Goal: Transaction & Acquisition: Purchase product/service

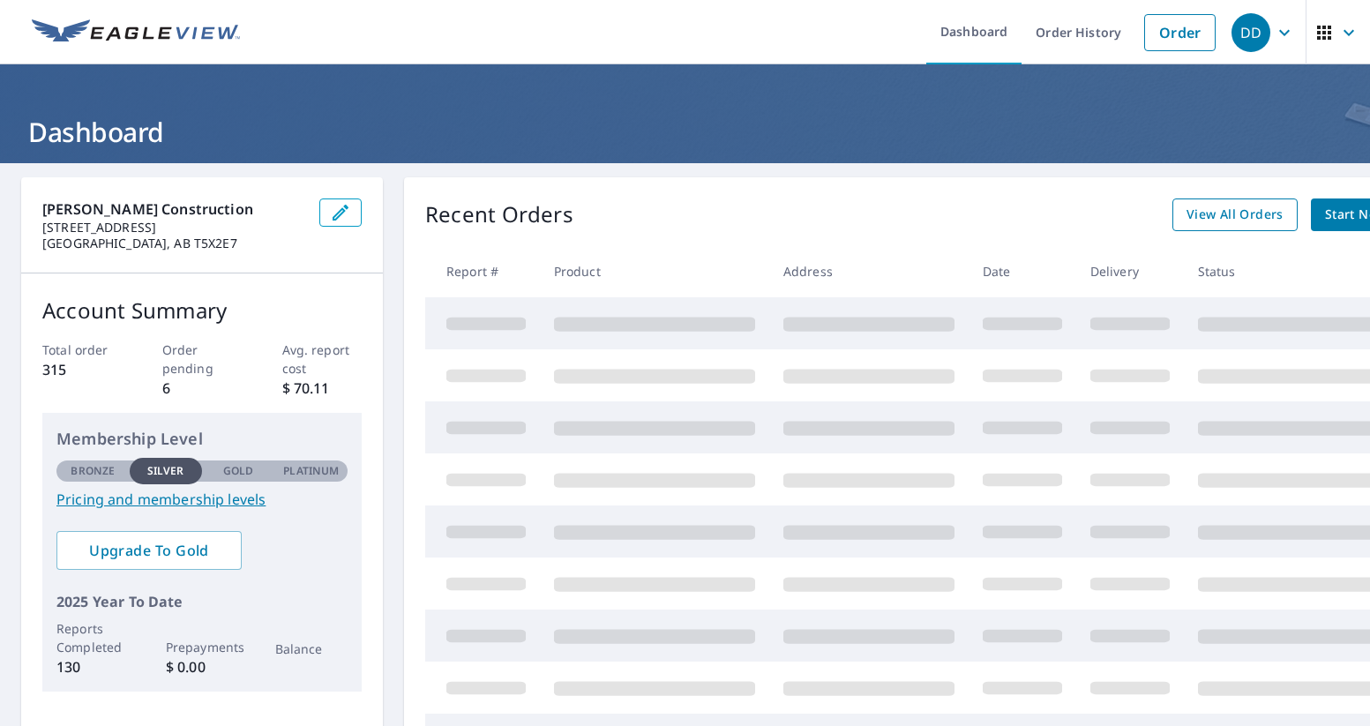
click at [1233, 222] on span "View All Orders" at bounding box center [1235, 215] width 97 height 22
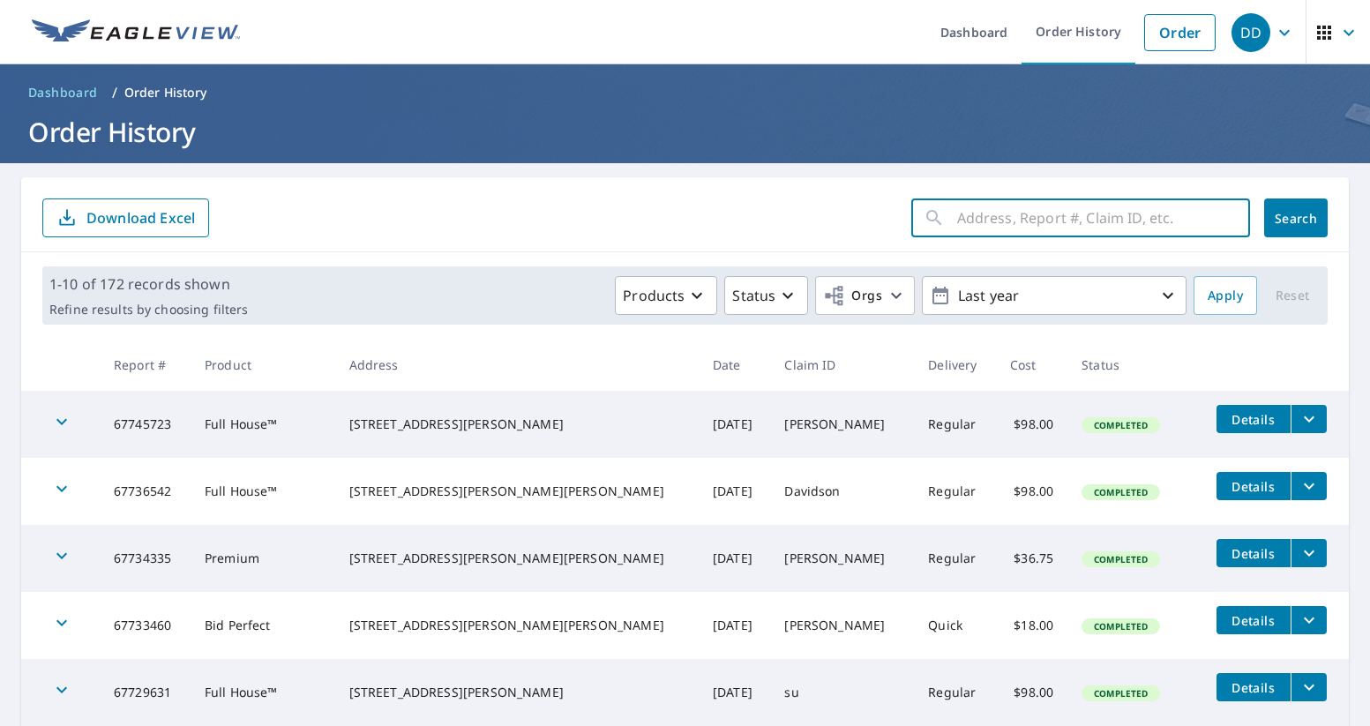
click at [1039, 215] on input "text" at bounding box center [1103, 217] width 293 height 49
type input "4 upland"
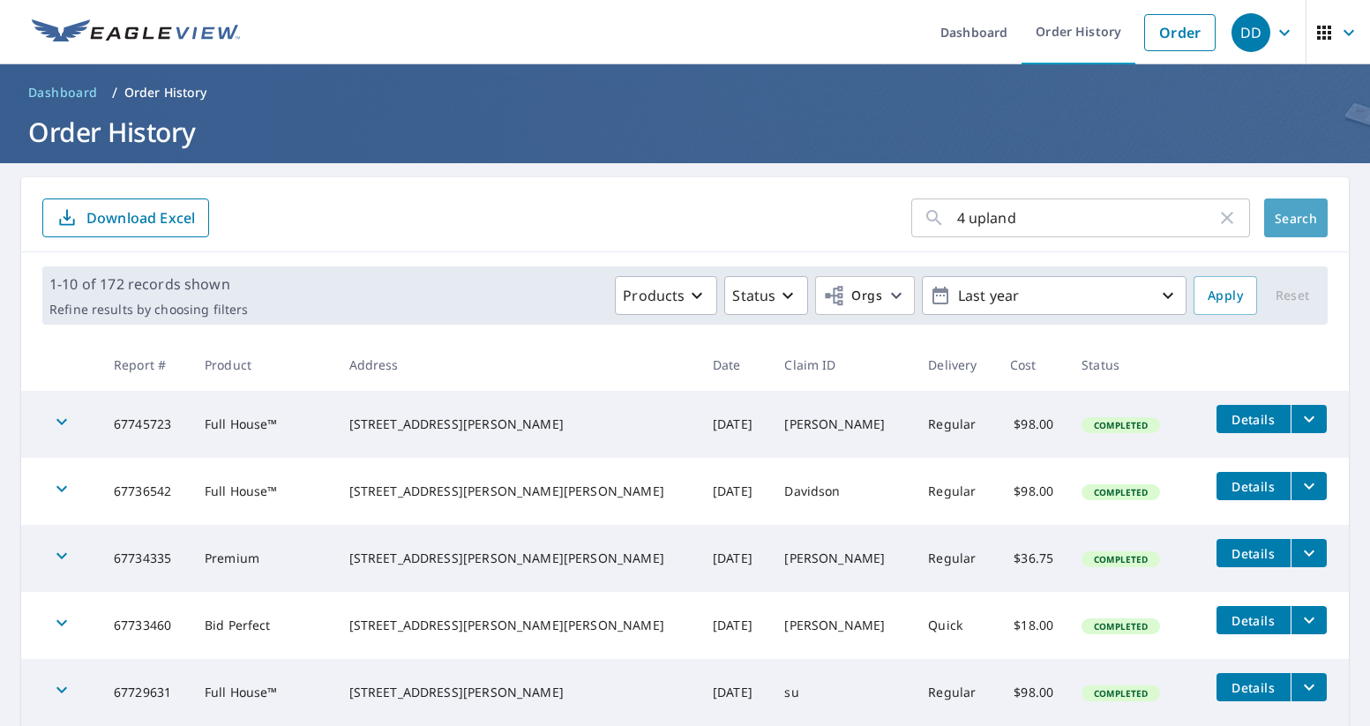
click at [1284, 227] on button "Search" at bounding box center [1296, 218] width 64 height 39
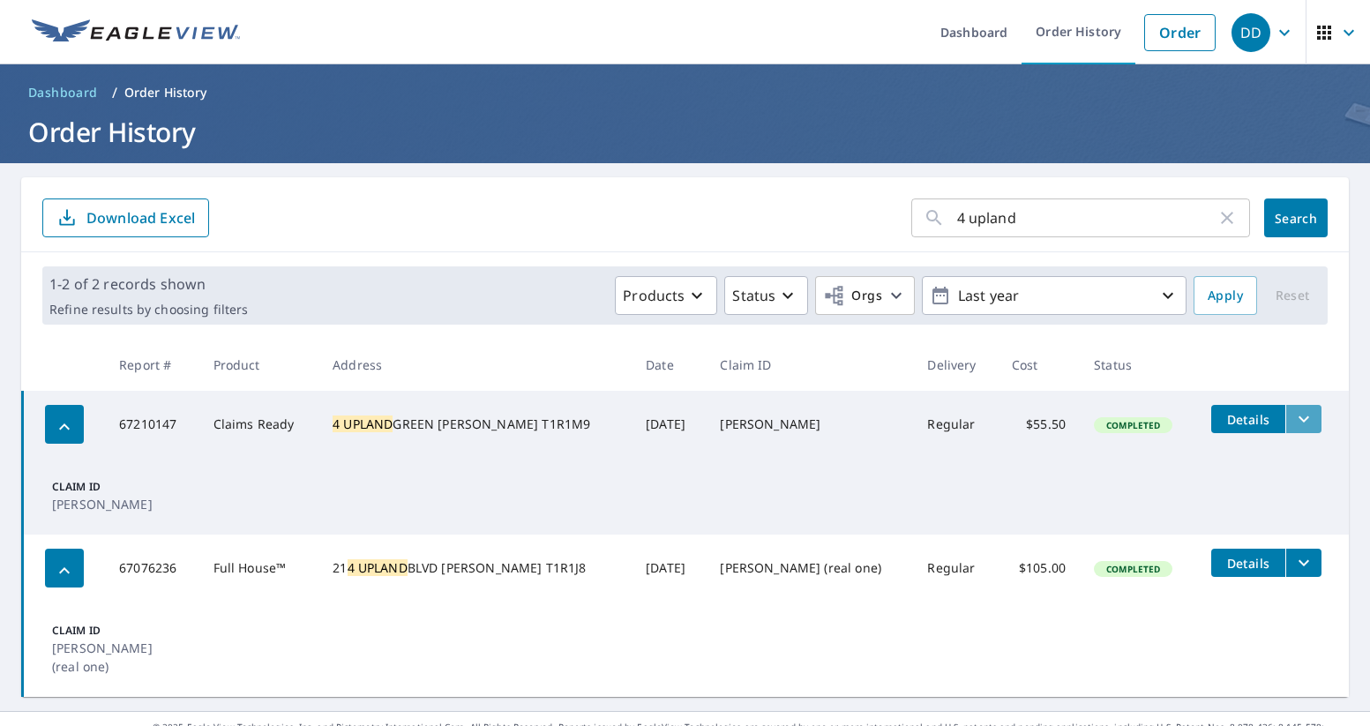
click at [1294, 415] on icon "filesDropdownBtn-67210147" at bounding box center [1304, 419] width 21 height 21
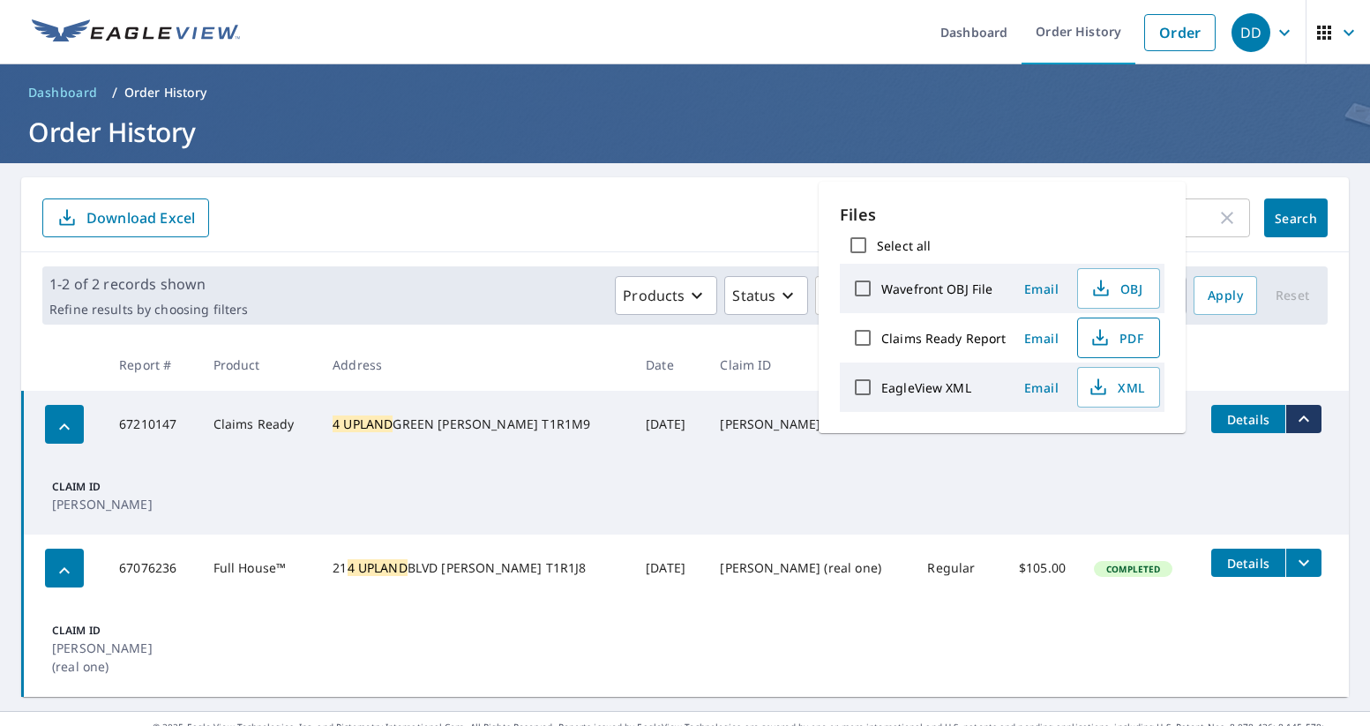
click at [1137, 336] on span "PDF" at bounding box center [1117, 337] width 56 height 21
click at [71, 427] on icon "button" at bounding box center [64, 426] width 21 height 21
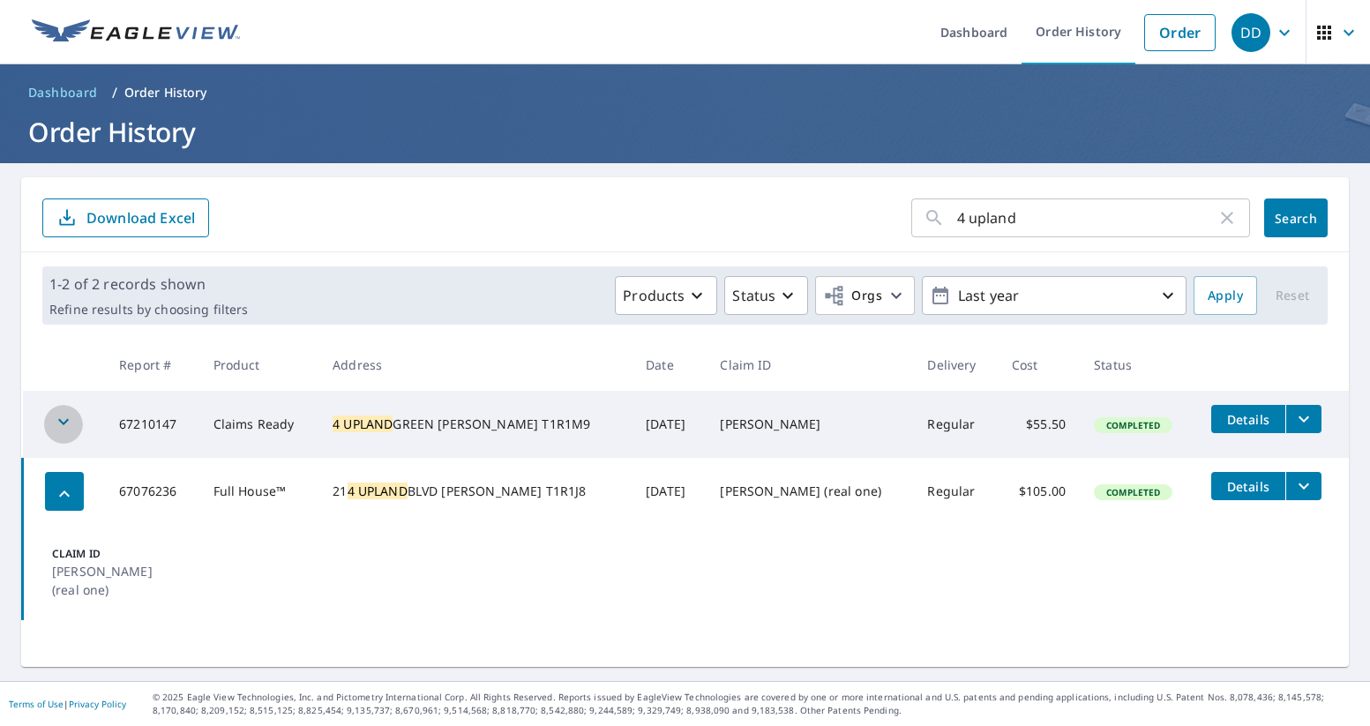
click at [71, 427] on icon "button" at bounding box center [63, 421] width 21 height 21
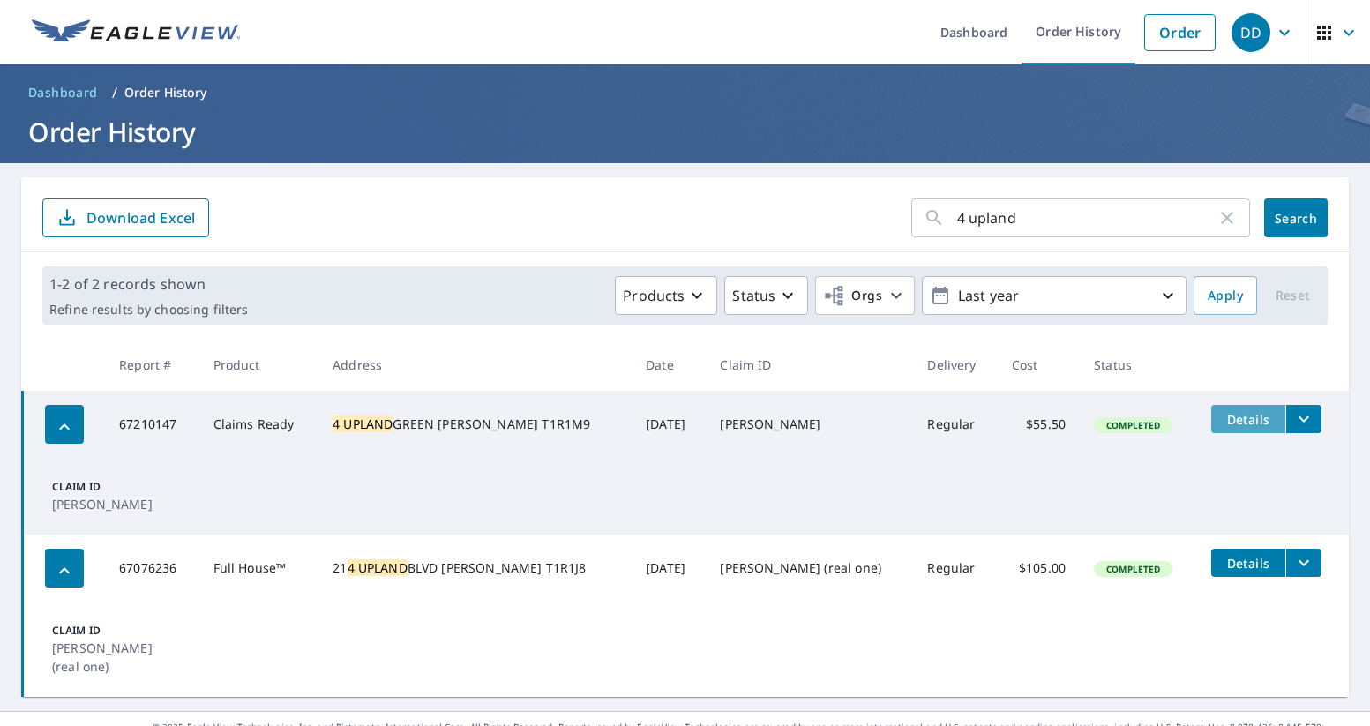
click at [1222, 416] on span "Details" at bounding box center [1248, 419] width 53 height 17
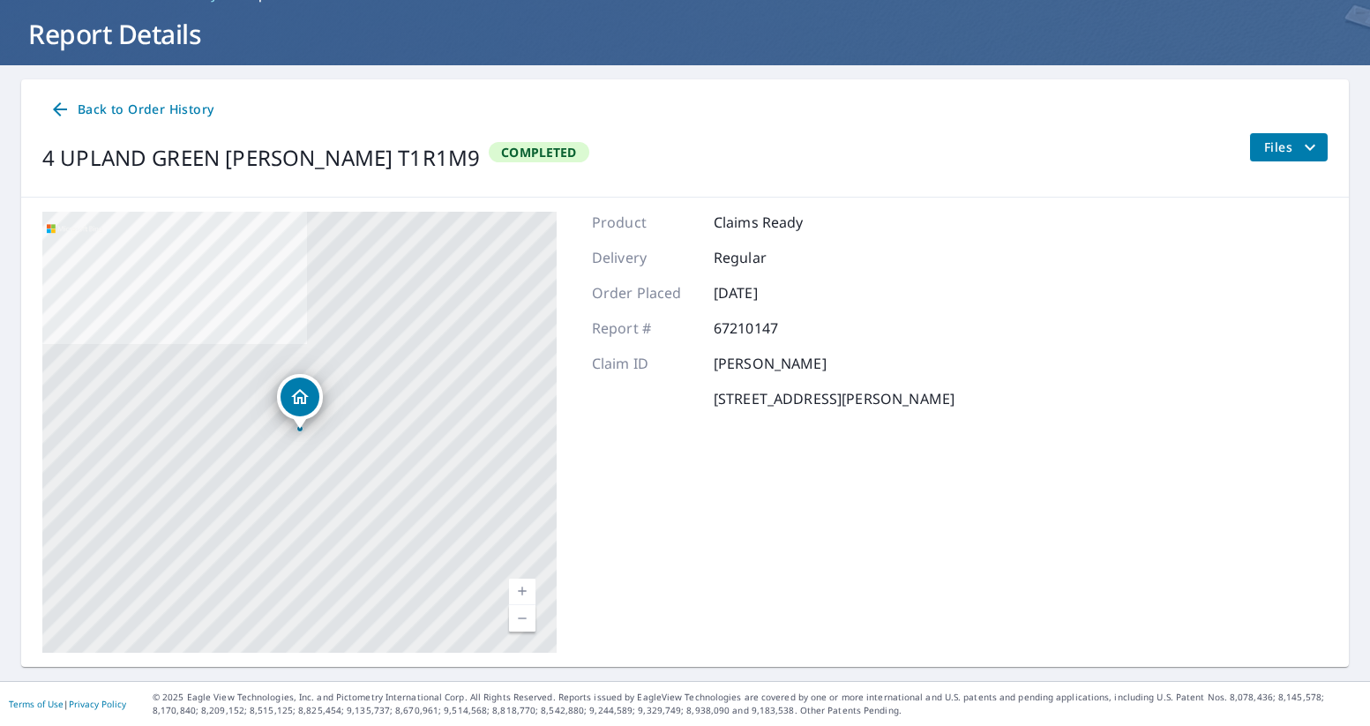
scroll to position [97, 0]
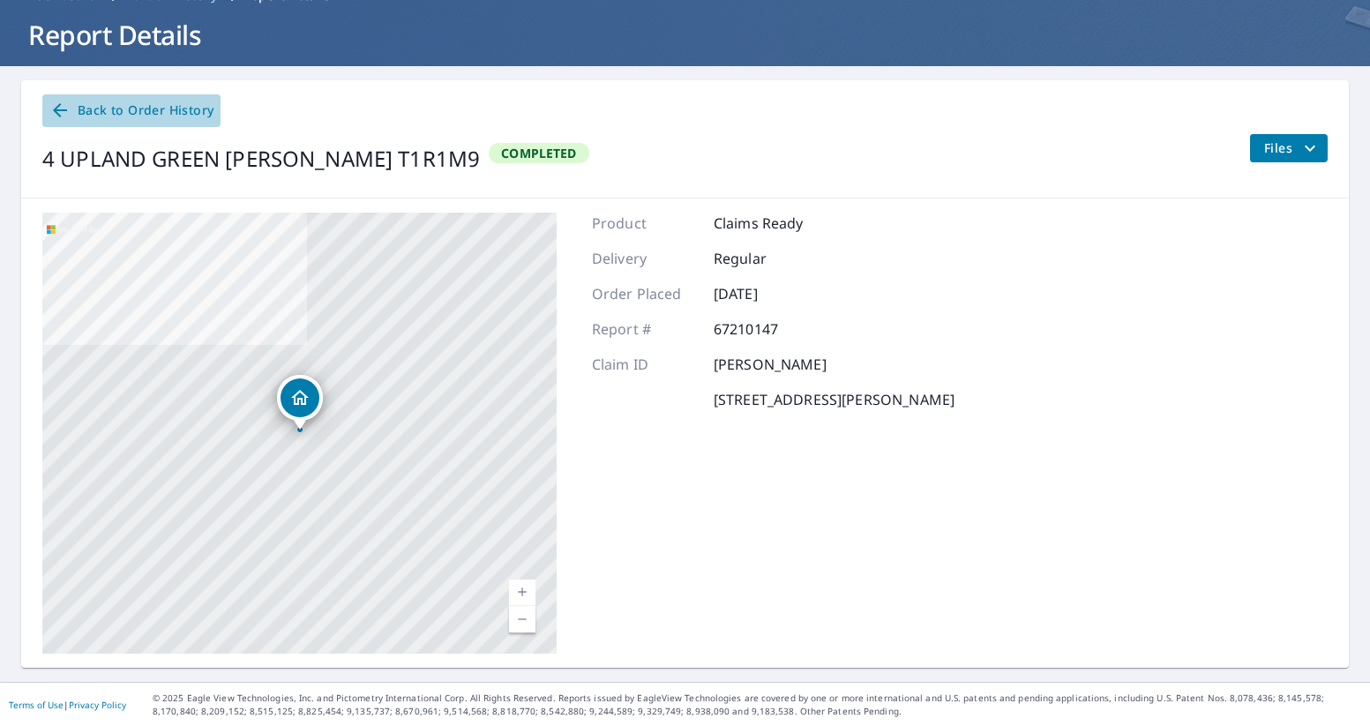
click at [141, 108] on span "Back to Order History" at bounding box center [131, 111] width 164 height 22
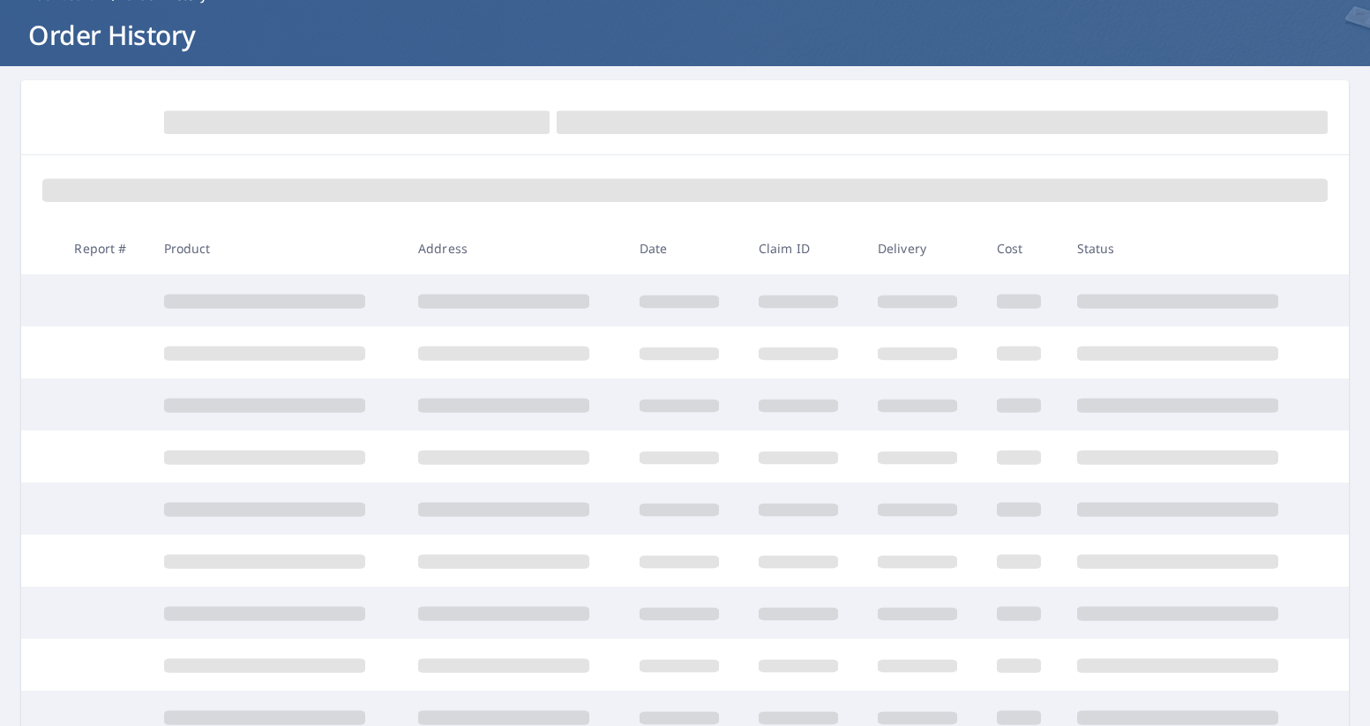
scroll to position [11, 0]
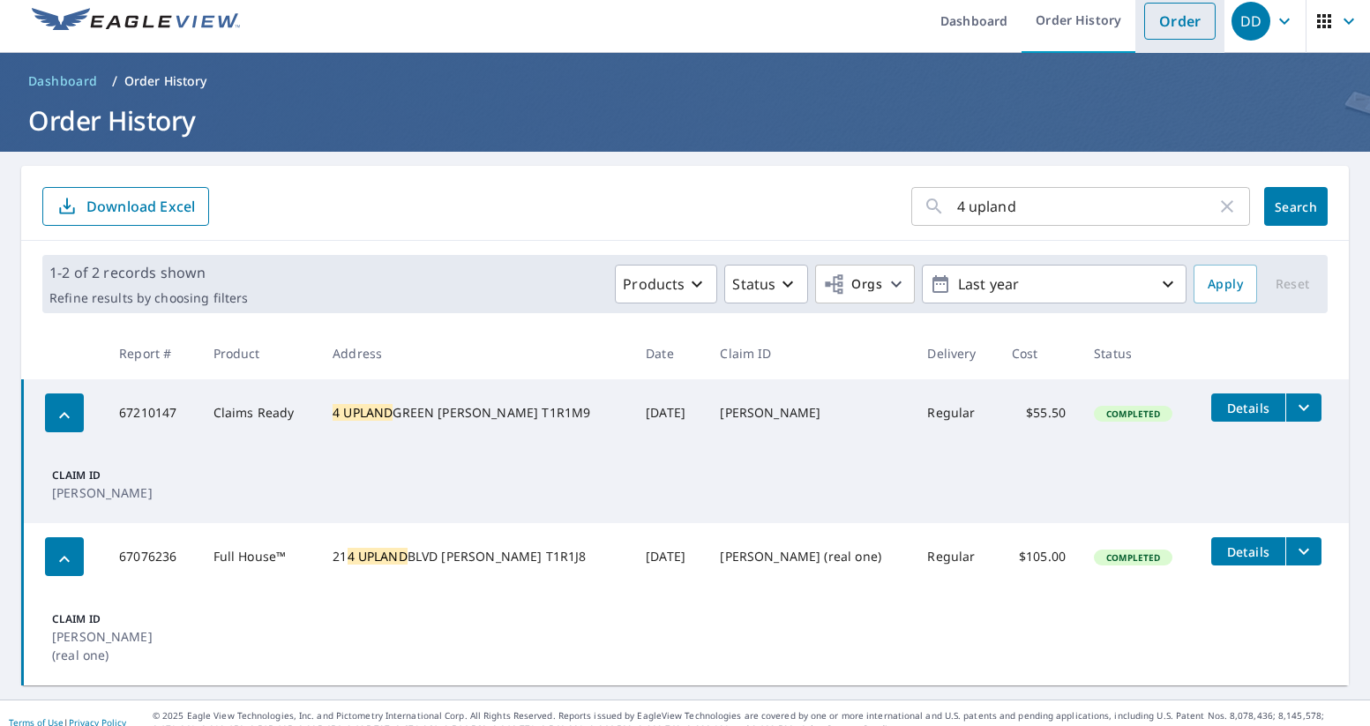
click at [1194, 25] on link "Order" at bounding box center [1179, 21] width 71 height 37
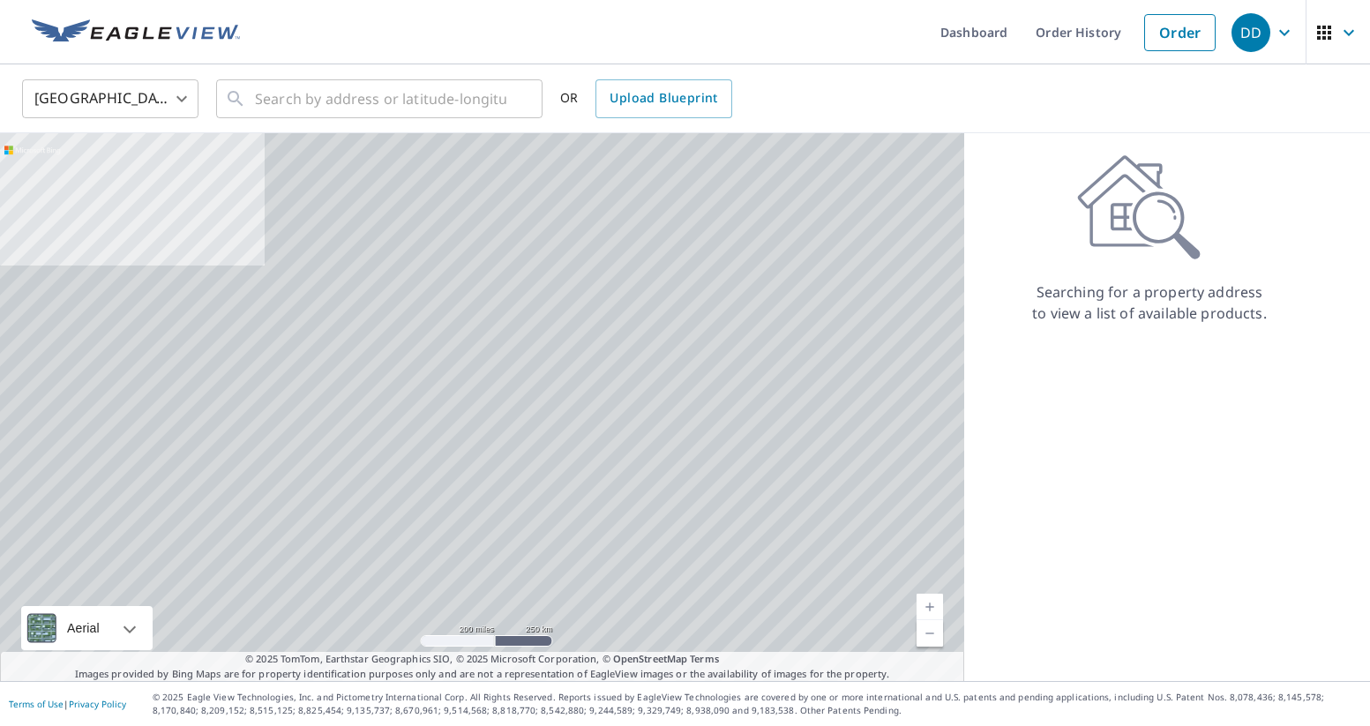
click at [181, 100] on body "DD DD Dashboard Order History Order DD United States US ​ ​ OR Upload Blueprint…" at bounding box center [685, 363] width 1370 height 726
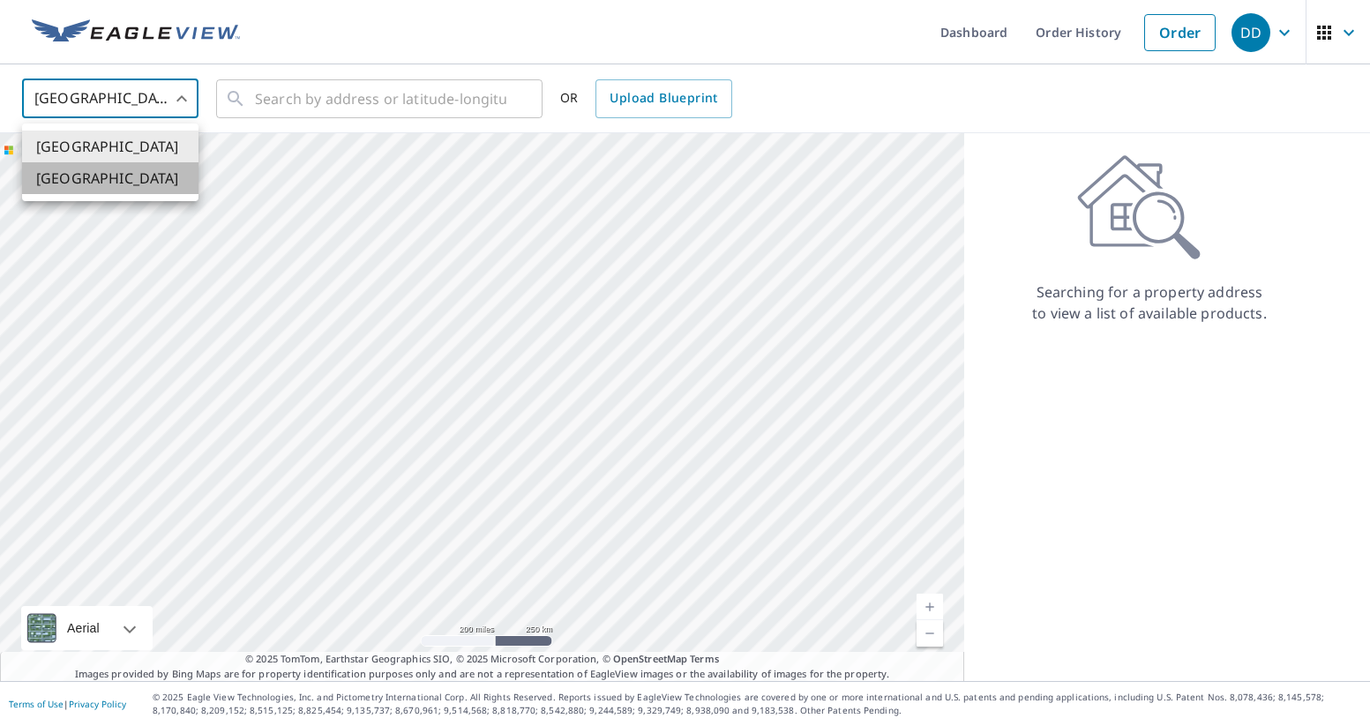
click at [149, 173] on li "[GEOGRAPHIC_DATA]" at bounding box center [110, 178] width 176 height 32
type input "CA"
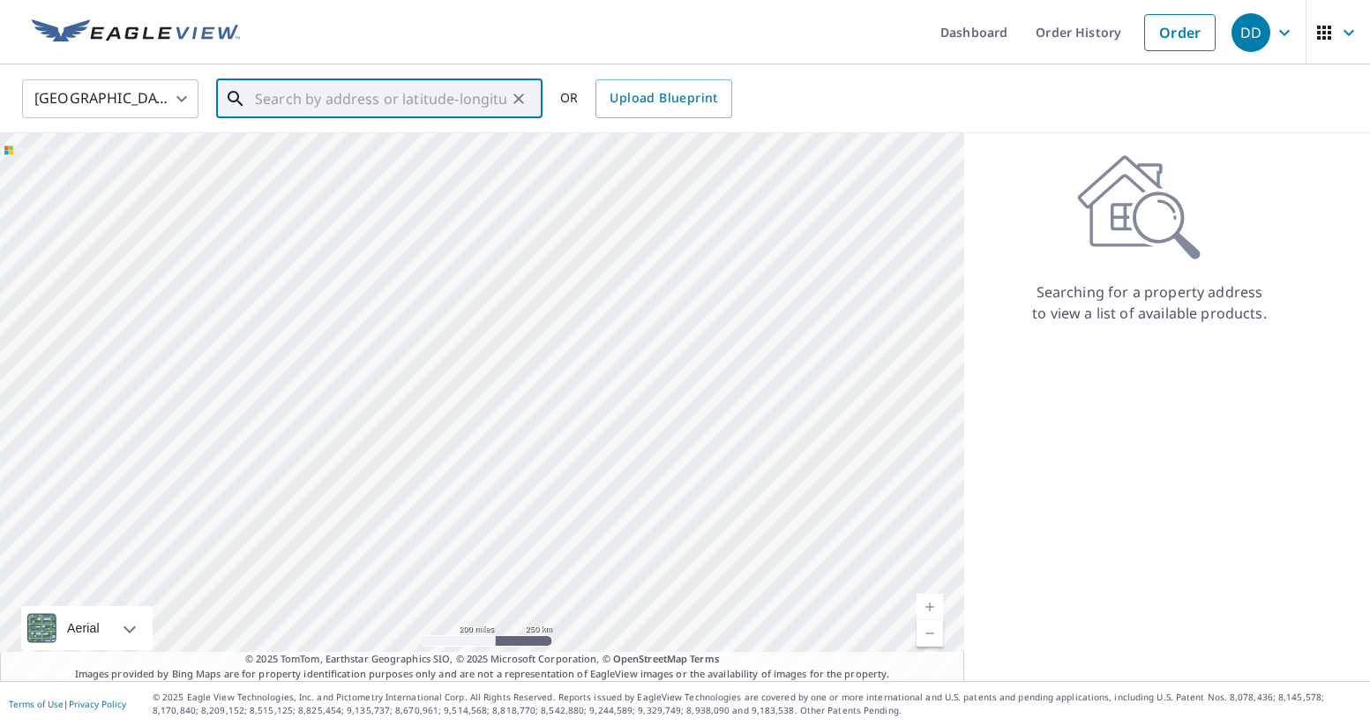
click at [303, 89] on input "text" at bounding box center [380, 98] width 251 height 49
click at [326, 159] on span "4 UPLAND GREEN W [PERSON_NAME] T1R1M9" at bounding box center [389, 160] width 277 height 42
type input "4 UPLAND GREEN W [PERSON_NAME] T1R1M9"
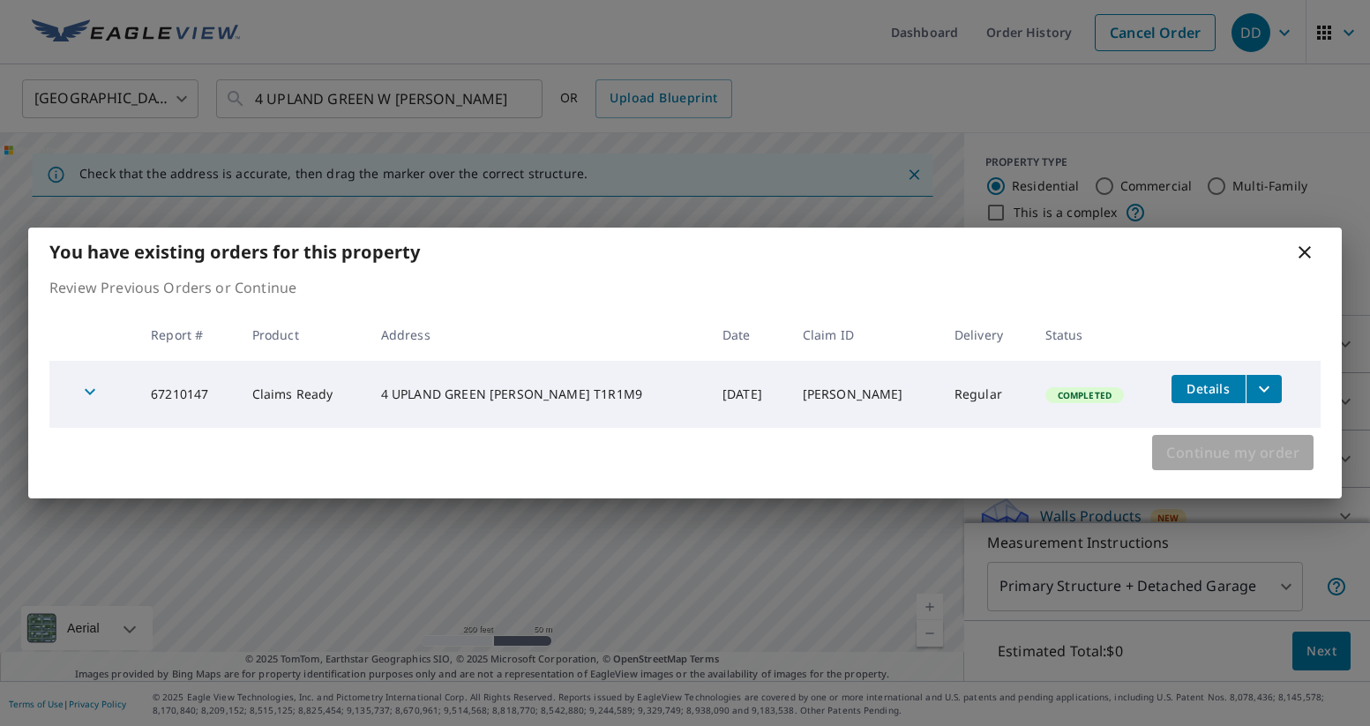
click at [1211, 454] on span "Continue my order" at bounding box center [1232, 452] width 133 height 25
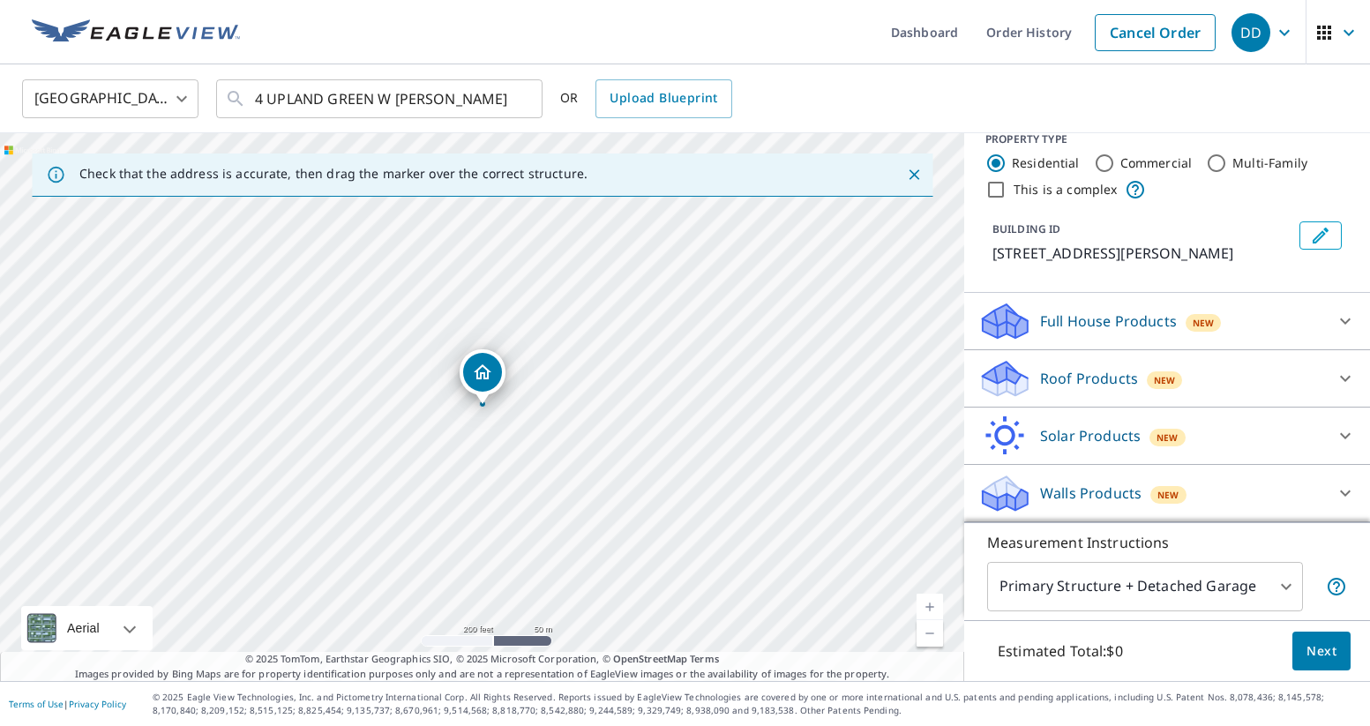
click at [1045, 504] on div "Walls Products New" at bounding box center [1152, 493] width 346 height 41
click at [1029, 493] on icon at bounding box center [1005, 493] width 53 height 41
click at [1344, 486] on icon at bounding box center [1345, 494] width 21 height 21
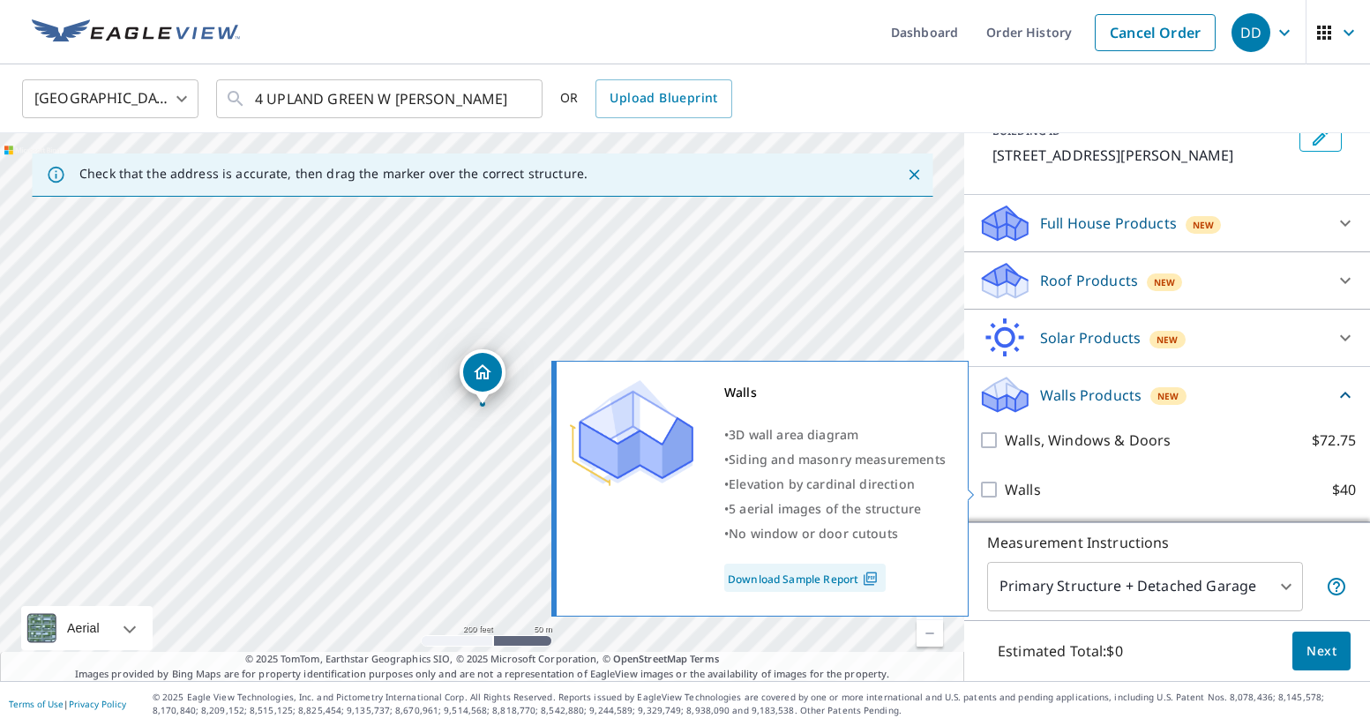
scroll to position [121, 0]
click at [990, 488] on input "Walls $40" at bounding box center [992, 489] width 26 height 21
checkbox input "true"
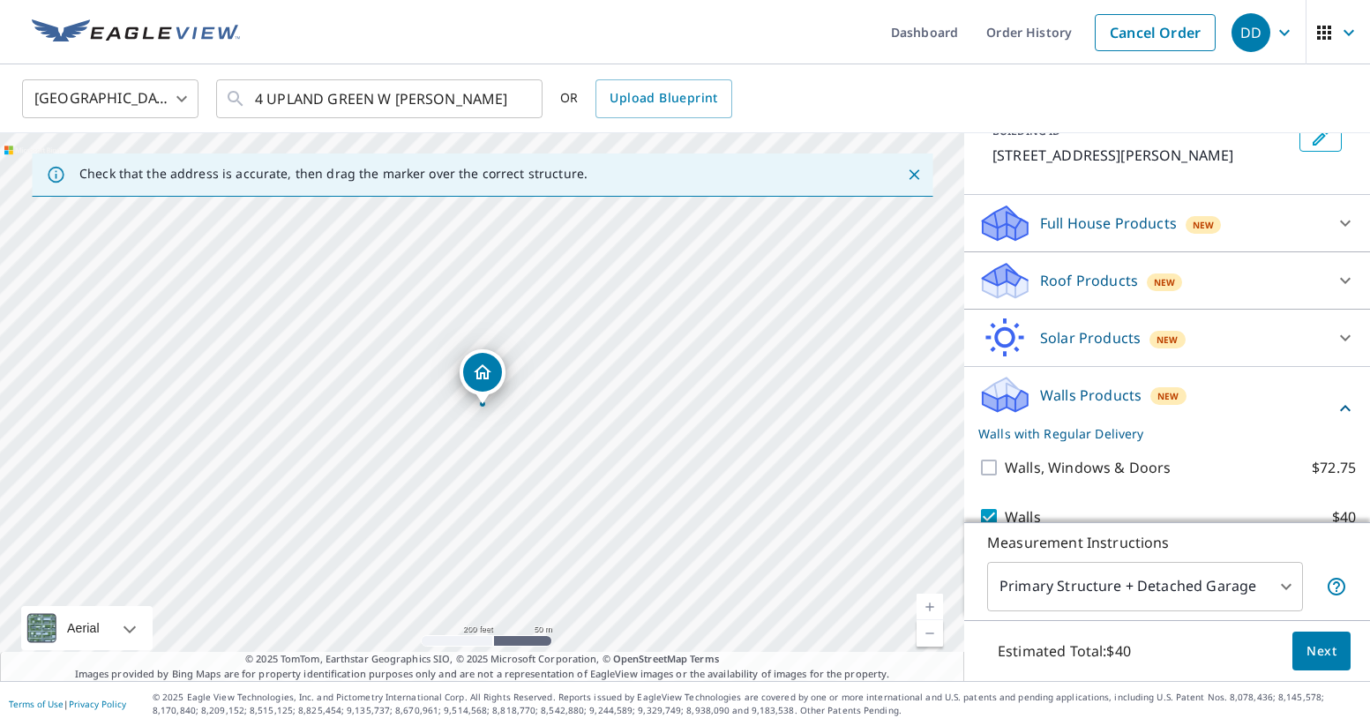
click at [1323, 647] on span "Next" at bounding box center [1322, 652] width 30 height 22
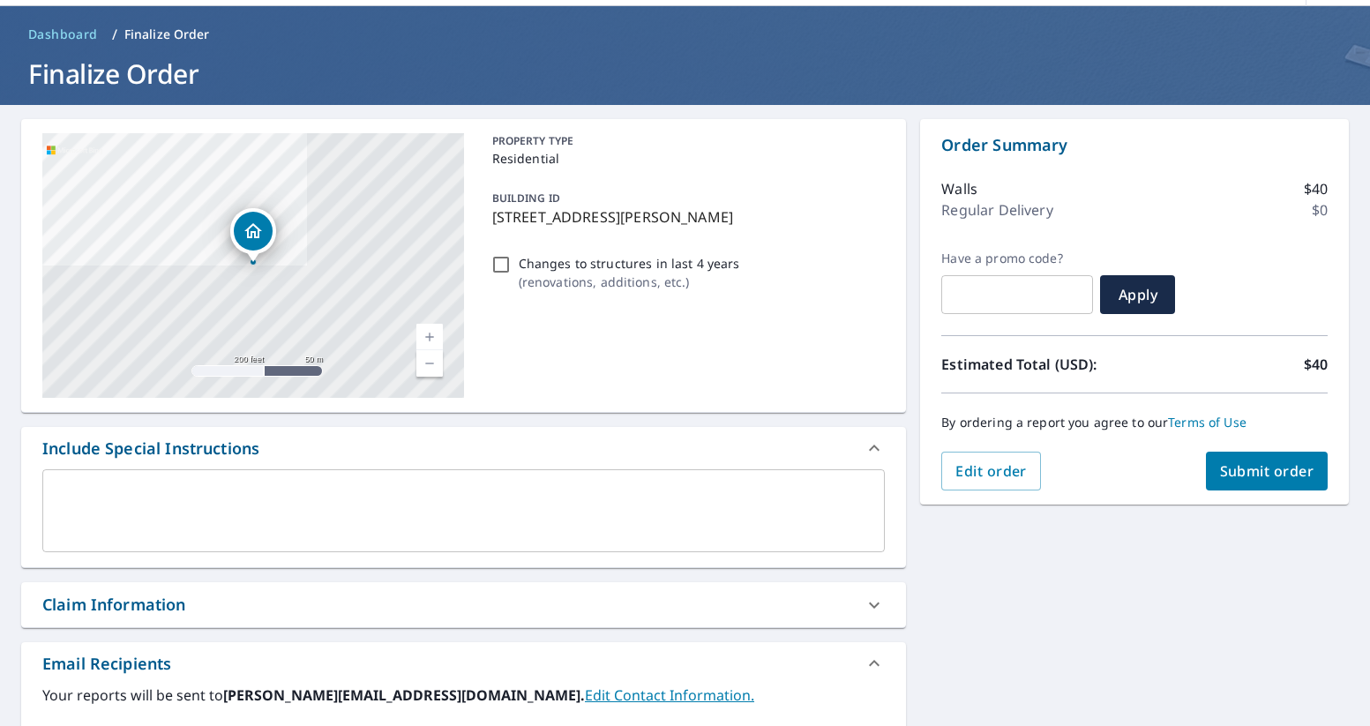
scroll to position [82, 0]
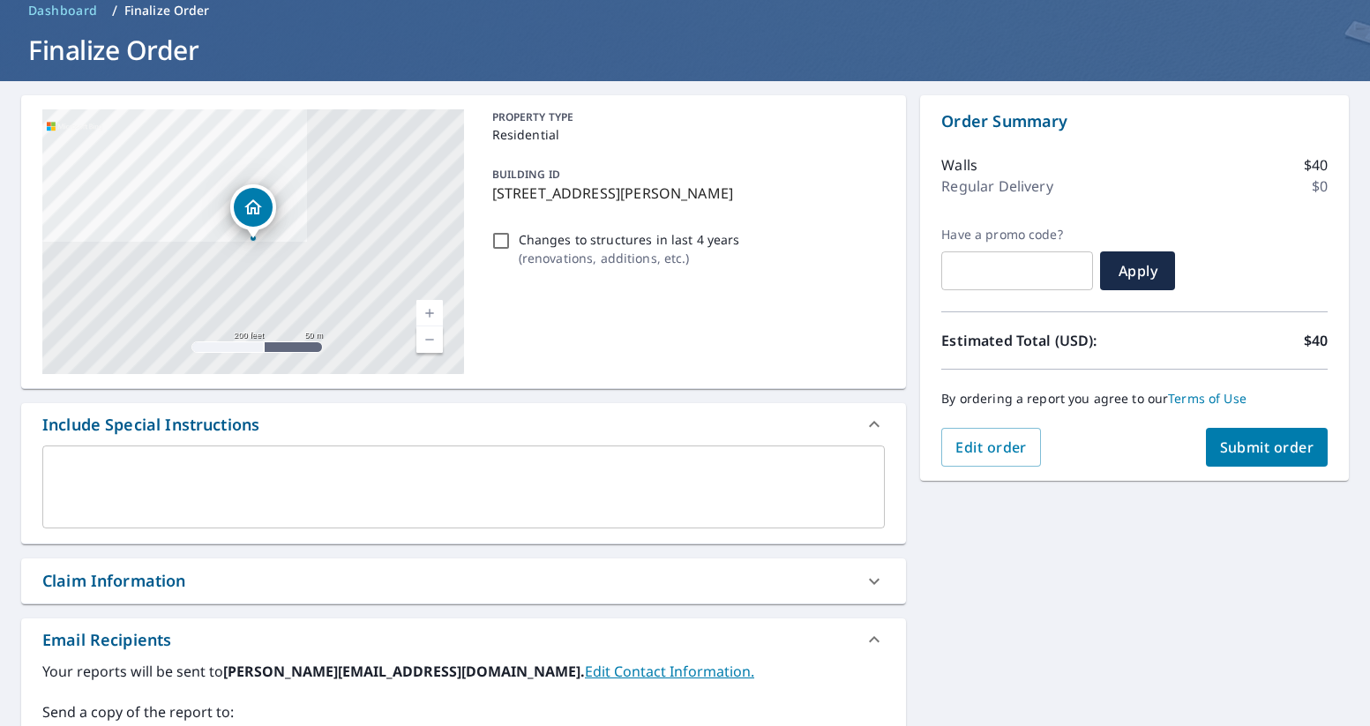
click at [482, 573] on div "Claim Information" at bounding box center [447, 581] width 811 height 24
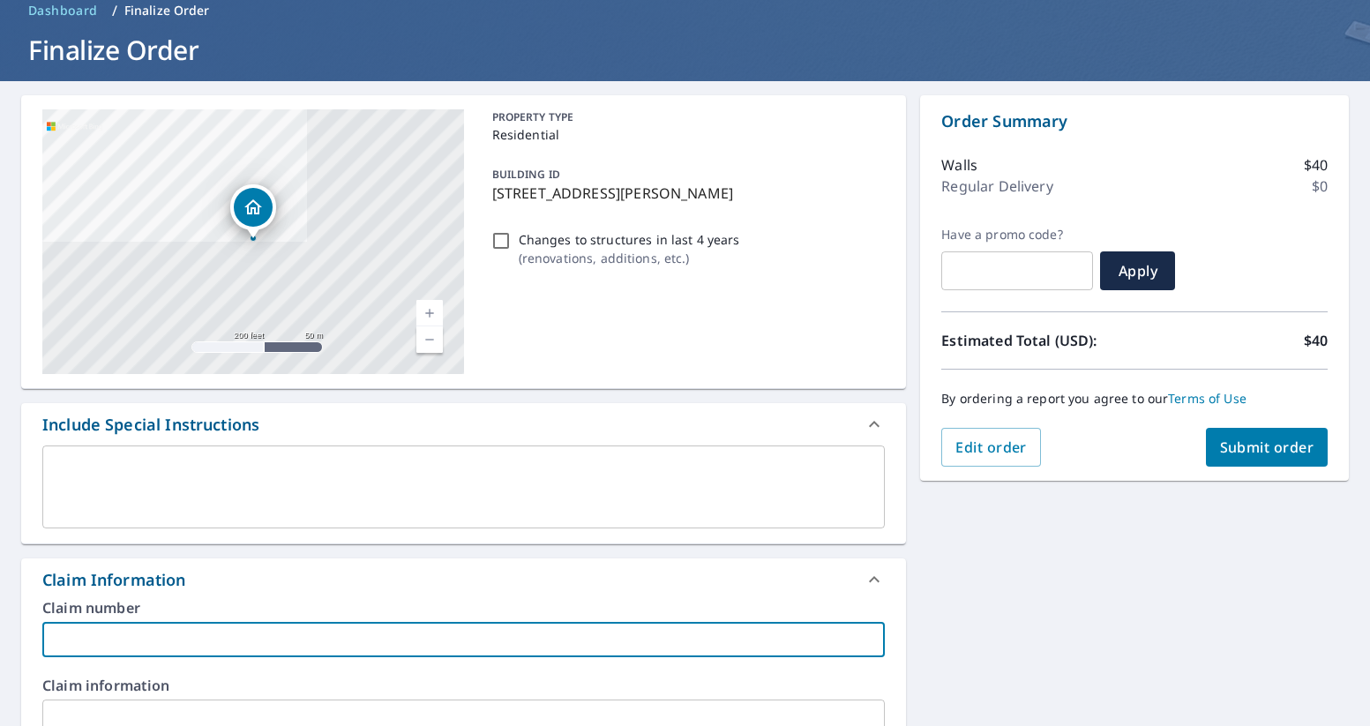
click at [401, 640] on input "text" at bounding box center [463, 639] width 843 height 35
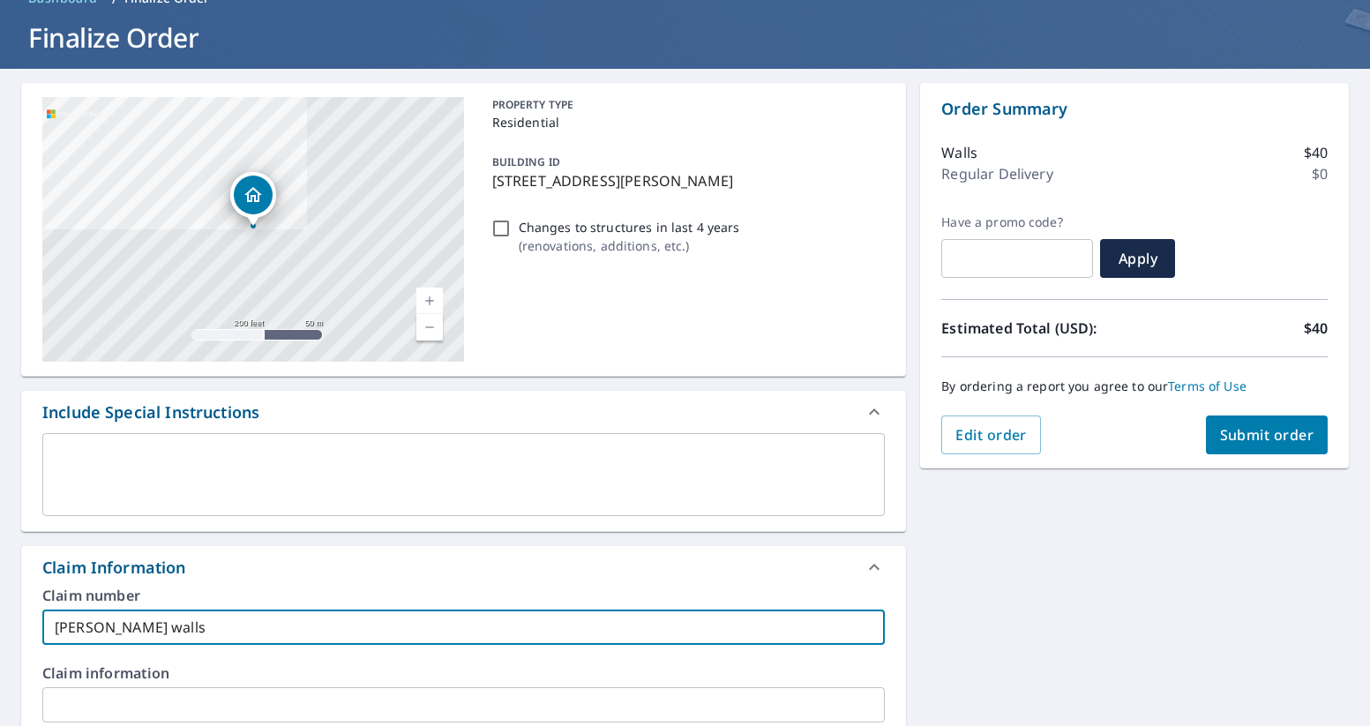
scroll to position [97, 0]
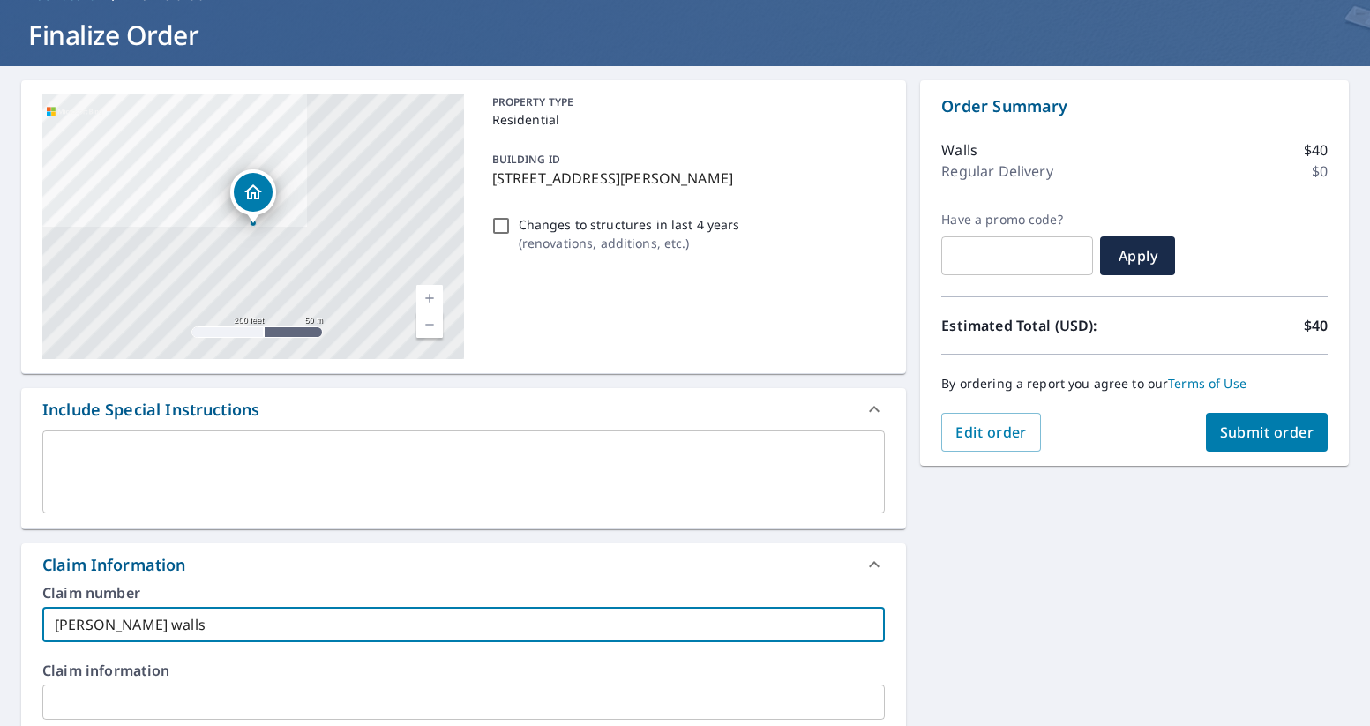
type input "[PERSON_NAME] walls"
click at [1283, 424] on span "Submit order" at bounding box center [1267, 432] width 94 height 19
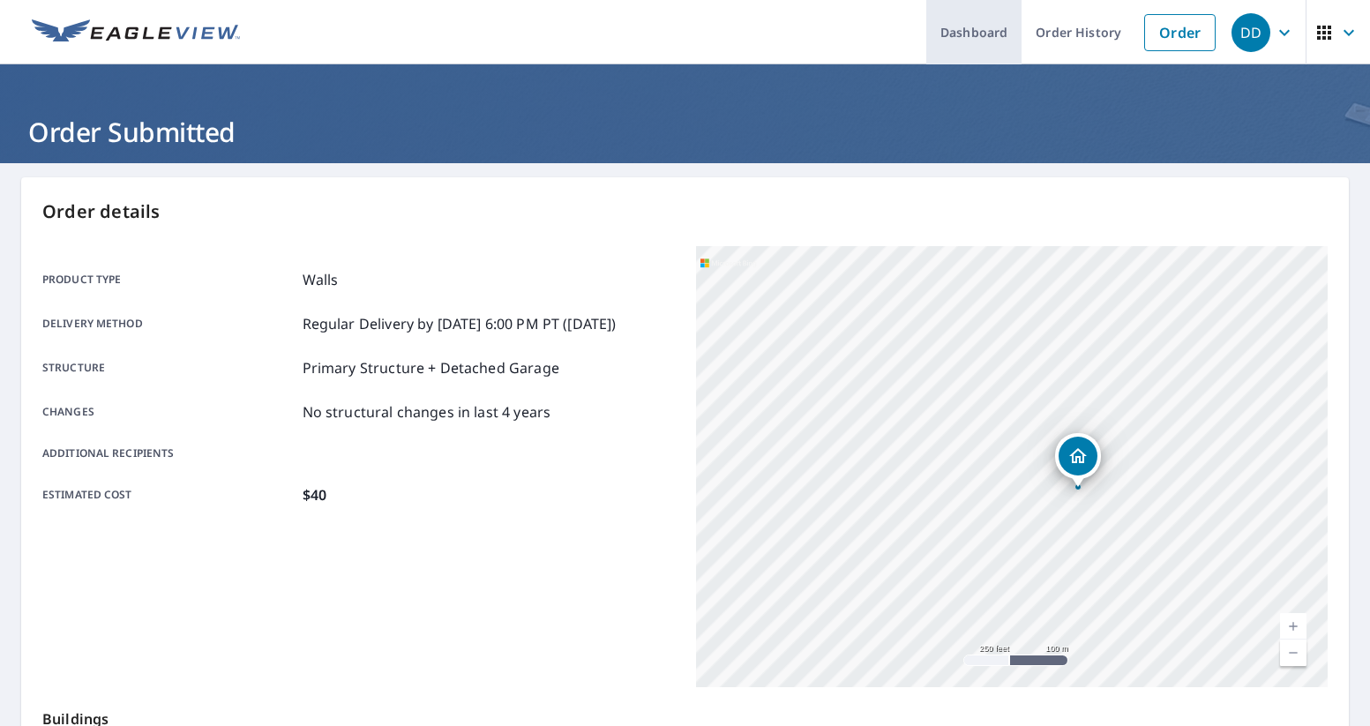
click at [995, 43] on link "Dashboard" at bounding box center [973, 32] width 95 height 64
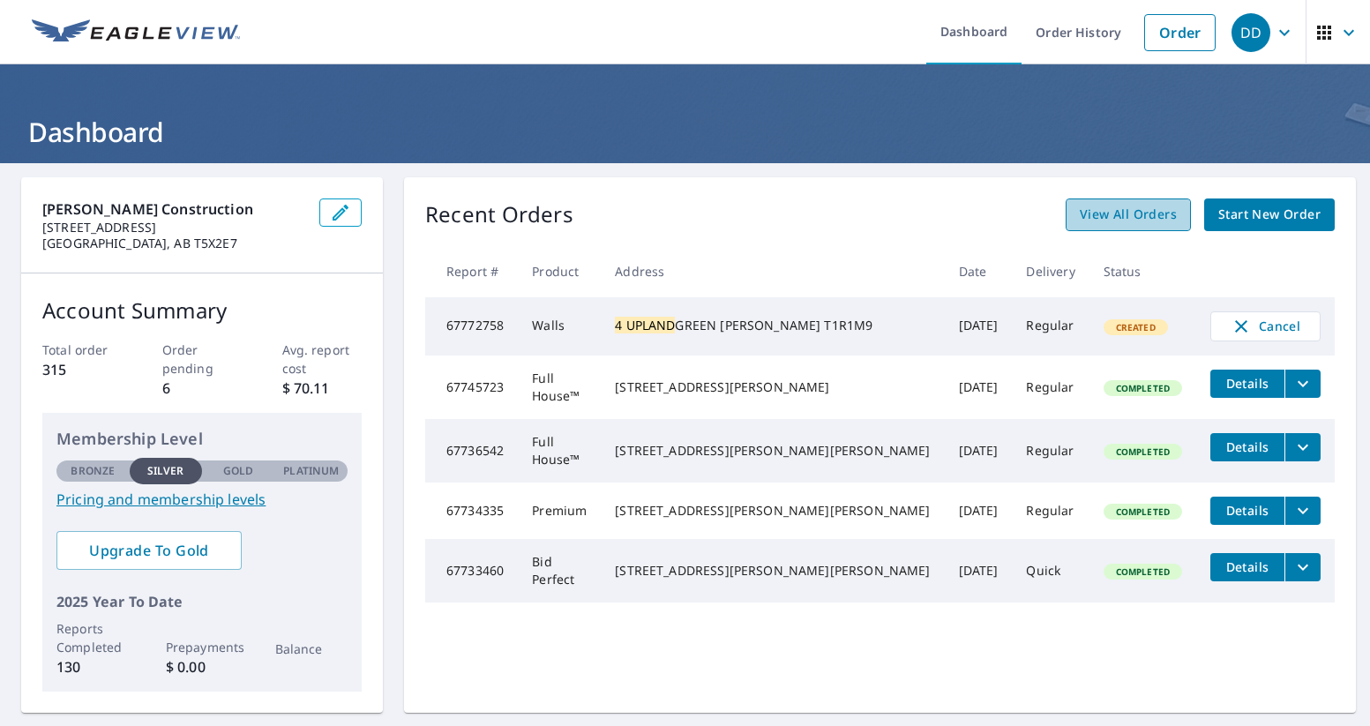
click at [1120, 225] on link "View All Orders" at bounding box center [1128, 215] width 125 height 33
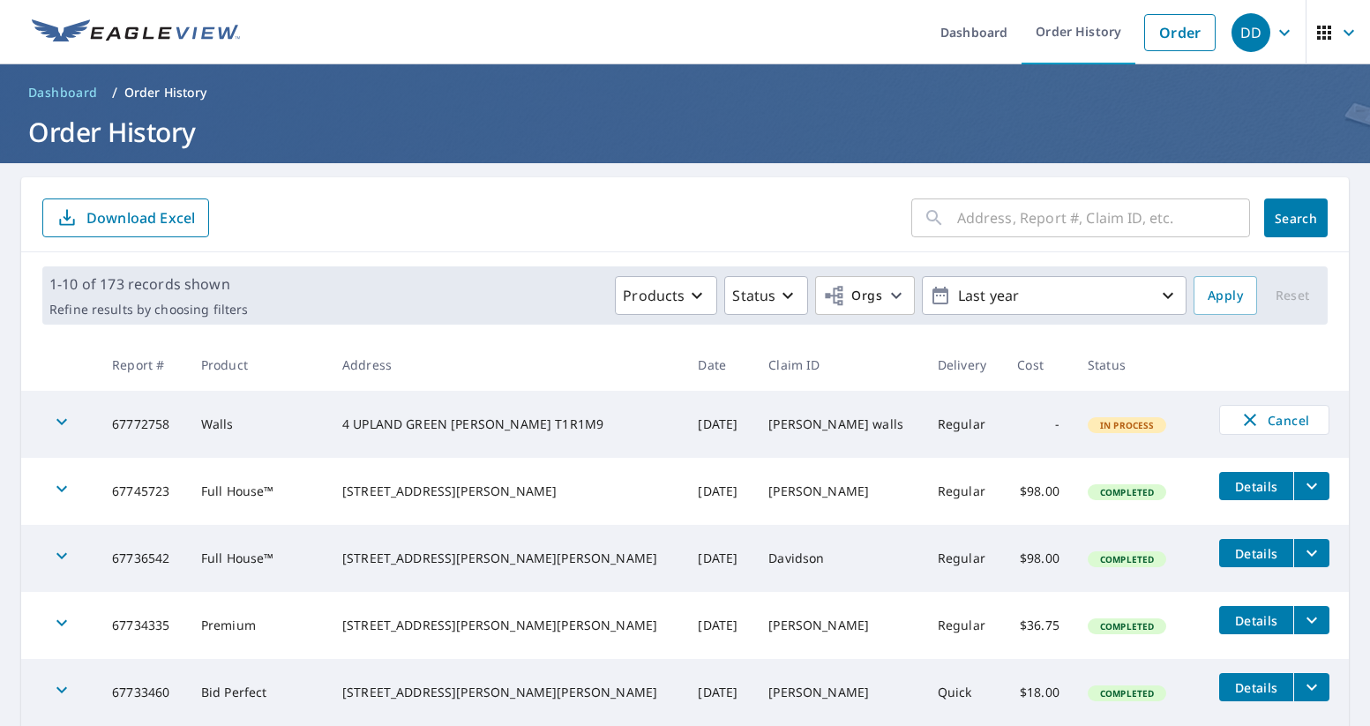
click at [960, 217] on input "text" at bounding box center [1103, 217] width 293 height 49
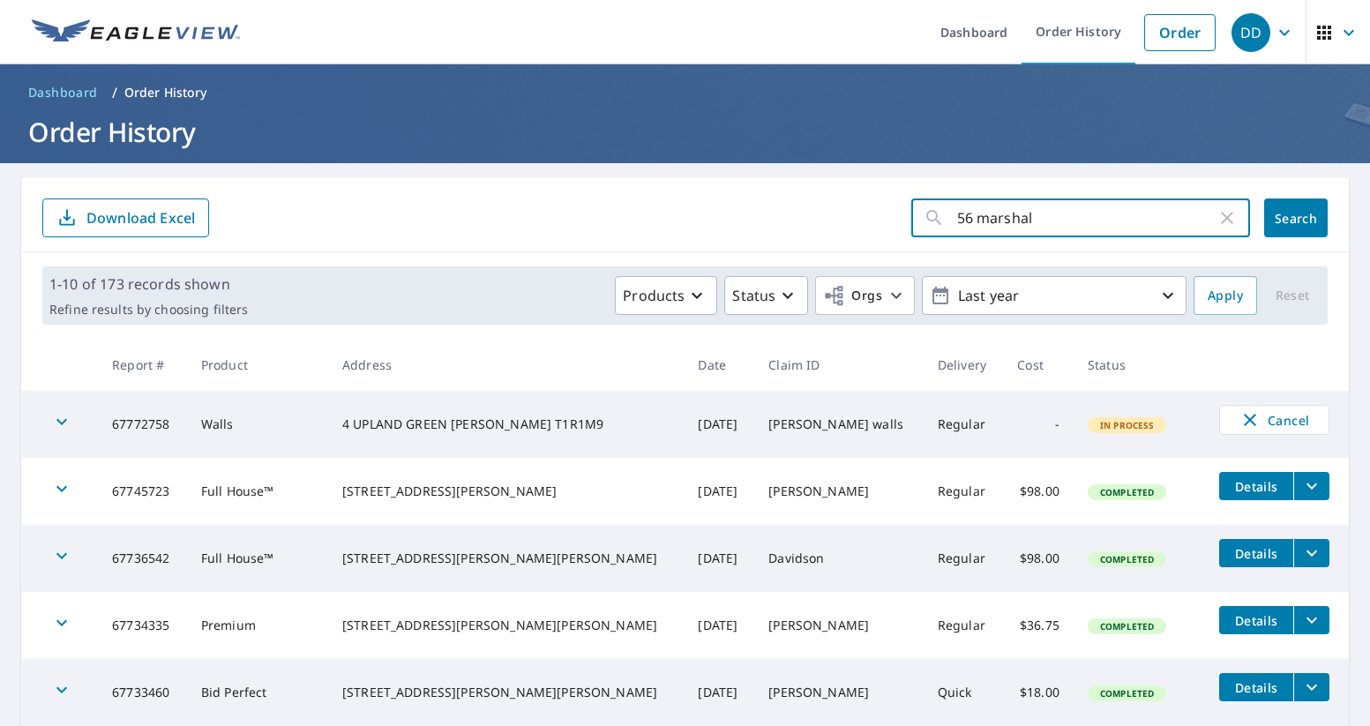
type input "56 marshal"
click at [1297, 218] on span "Search" at bounding box center [1296, 218] width 35 height 17
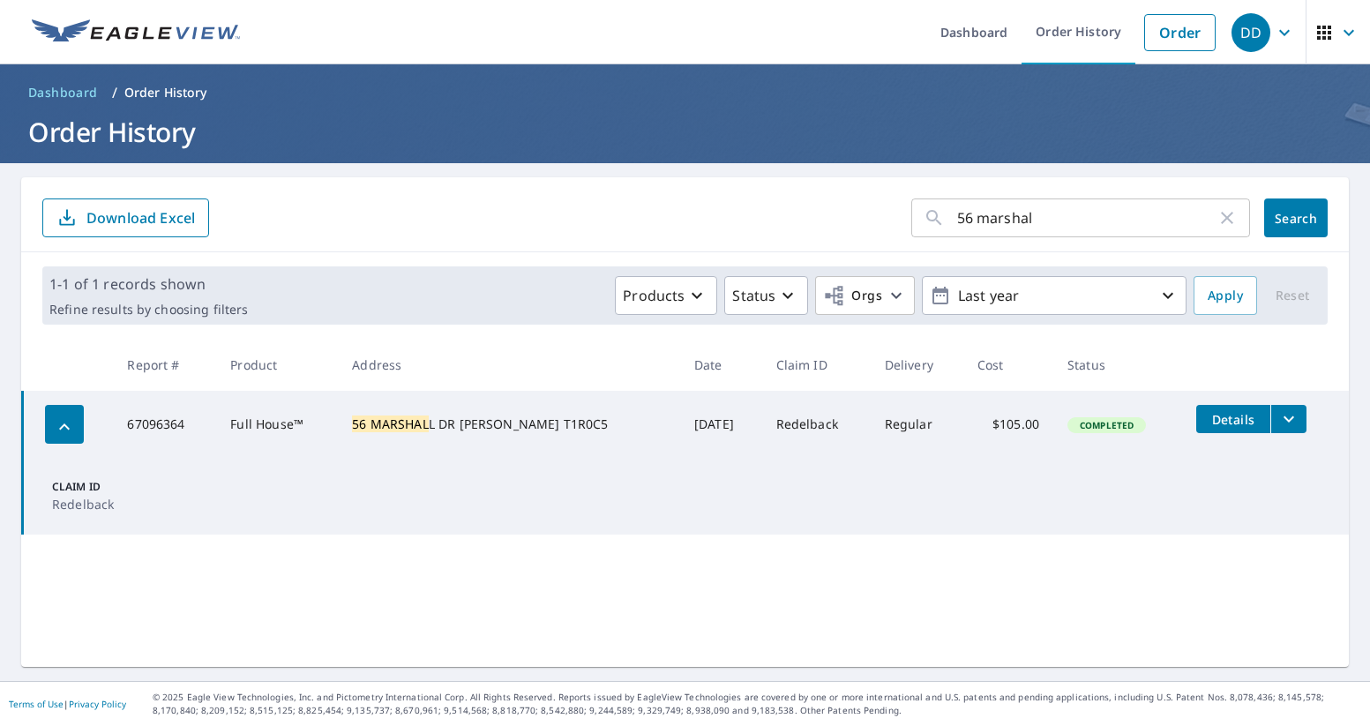
click at [1279, 417] on icon "filesDropdownBtn-67096364" at bounding box center [1289, 419] width 21 height 21
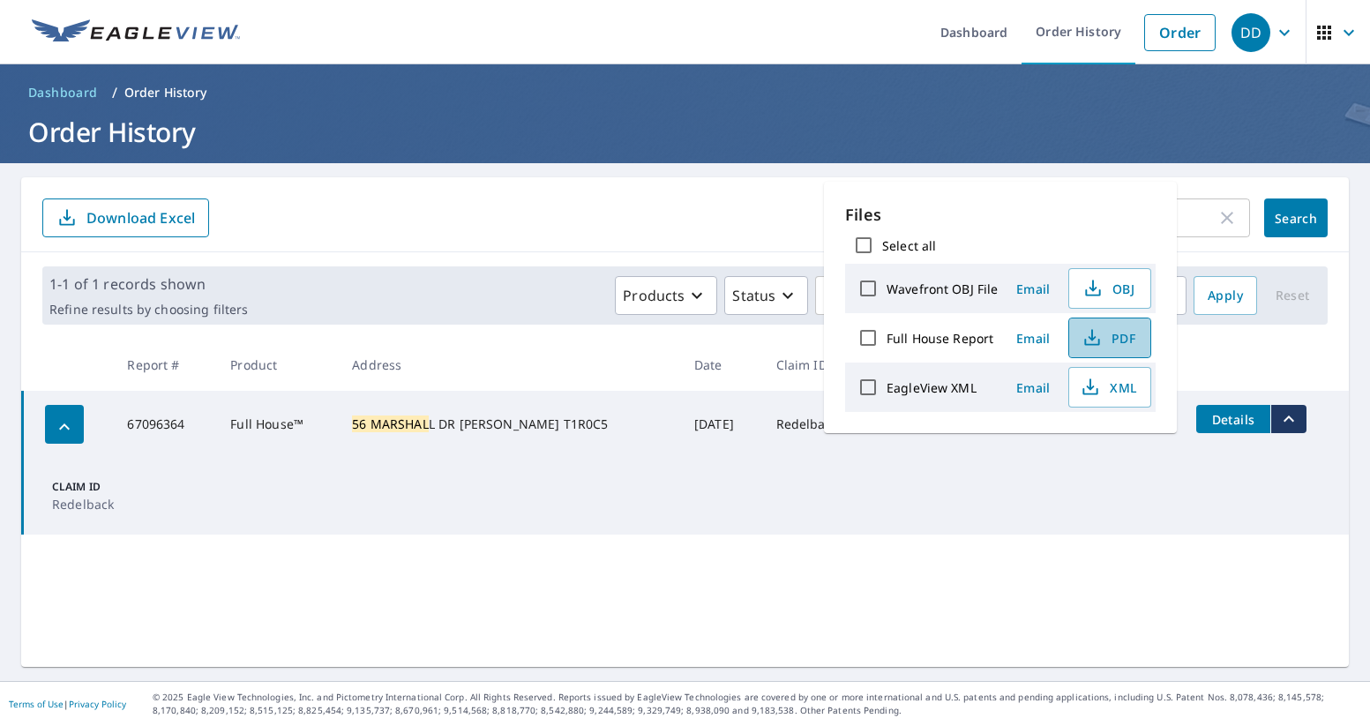
click at [1115, 337] on span "PDF" at bounding box center [1108, 337] width 56 height 21
